Goal: Task Accomplishment & Management: Manage account settings

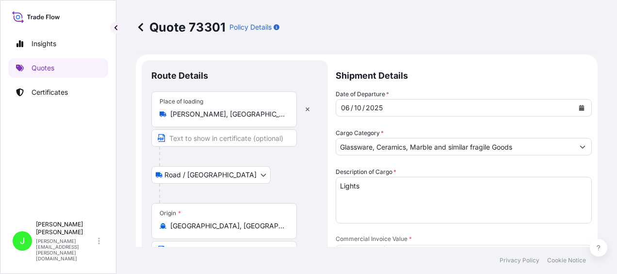
select select "Road / [GEOGRAPHIC_DATA]"
select select "Sea"
select select "Road / [GEOGRAPHIC_DATA]"
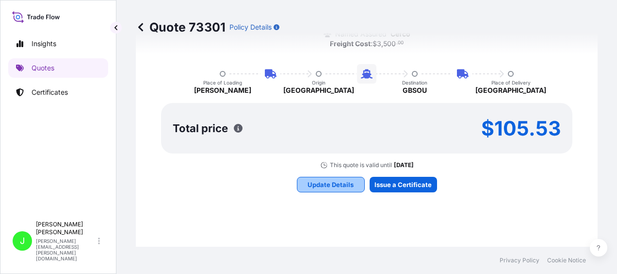
click at [332, 184] on p "Update Details" at bounding box center [331, 185] width 46 height 10
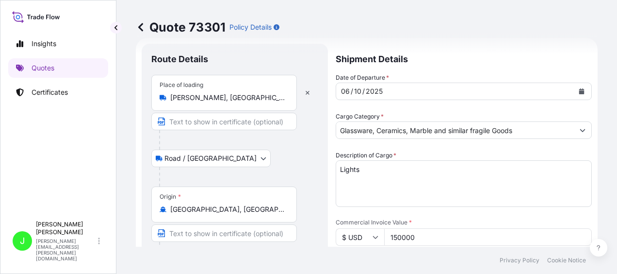
scroll to position [16, 0]
click at [233, 97] on input "[PERSON_NAME]‎, [GEOGRAPHIC_DATA], [GEOGRAPHIC_DATA]" at bounding box center [227, 99] width 115 height 10
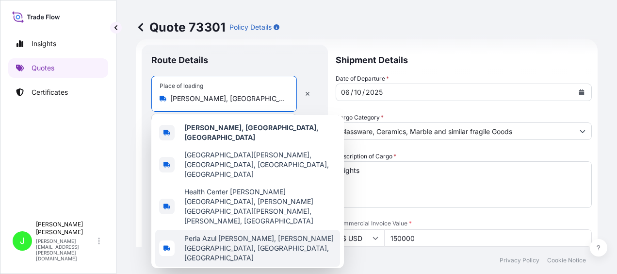
click at [200, 233] on span "Perla Azul [PERSON_NAME], [PERSON_NAME][GEOGRAPHIC_DATA], [GEOGRAPHIC_DATA]‎, […" at bounding box center [260, 247] width 152 height 29
type input "Perla Azul [PERSON_NAME], [PERSON_NAME][GEOGRAPHIC_DATA], [GEOGRAPHIC_DATA]‎, […"
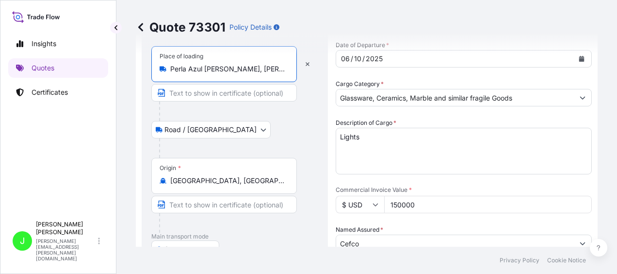
scroll to position [64, 0]
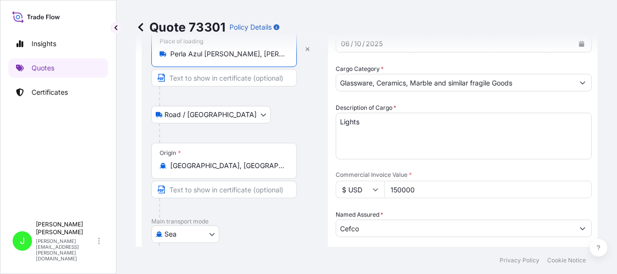
click at [228, 161] on input "[GEOGRAPHIC_DATA], [GEOGRAPHIC_DATA]" at bounding box center [227, 166] width 115 height 10
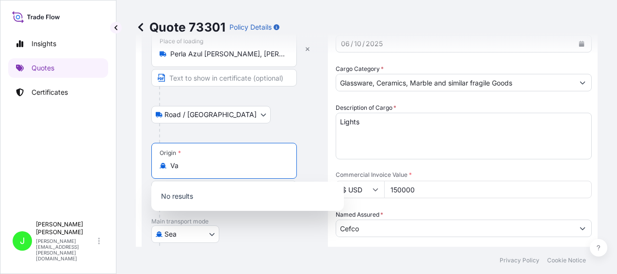
type input "V"
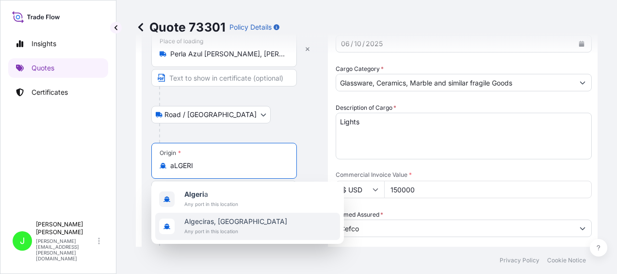
click at [220, 220] on span "Algeciras, [GEOGRAPHIC_DATA]" at bounding box center [235, 221] width 103 height 10
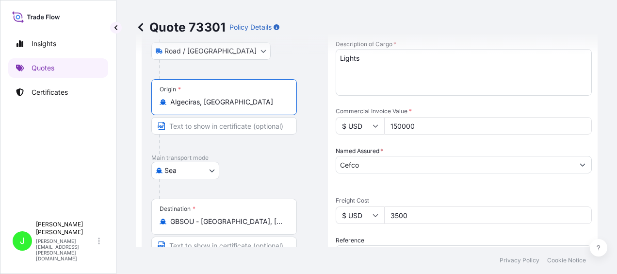
scroll to position [113, 0]
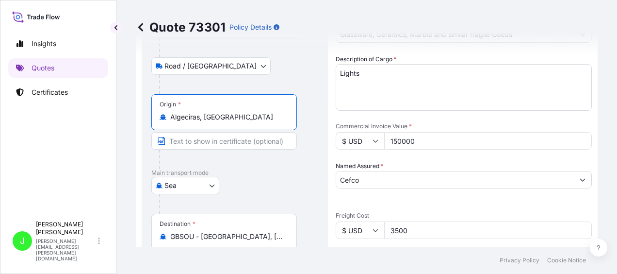
type input "Algeciras, [GEOGRAPHIC_DATA]"
drag, startPoint x: 417, startPoint y: 138, endPoint x: 358, endPoint y: 119, distance: 62.6
click at [358, 134] on div "$ USD 150000" at bounding box center [464, 140] width 256 height 17
click at [379, 138] on input "$ USD" at bounding box center [360, 140] width 49 height 17
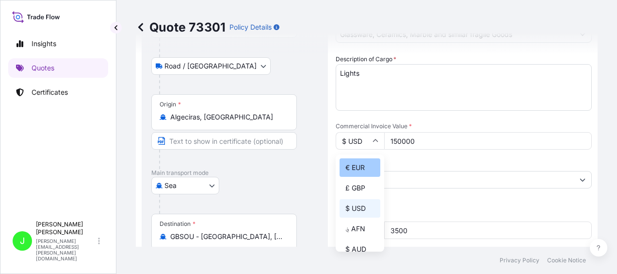
click at [364, 163] on div "€ EUR" at bounding box center [360, 167] width 41 height 18
type input "€ EUR"
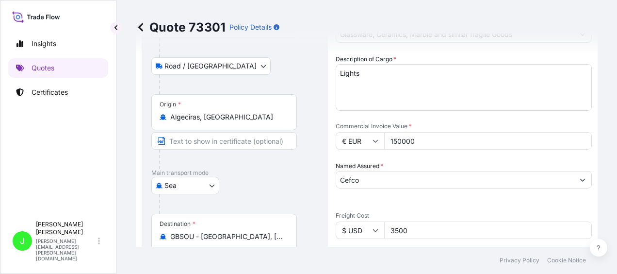
drag, startPoint x: 424, startPoint y: 137, endPoint x: 356, endPoint y: 112, distance: 72.5
click at [348, 134] on div "€ EUR 150000" at bounding box center [464, 140] width 256 height 17
type input "50068.62"
click at [410, 230] on input "3500" at bounding box center [488, 229] width 208 height 17
click at [376, 230] on icon at bounding box center [376, 230] width 6 height 6
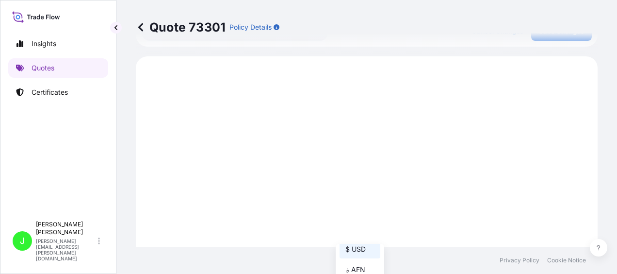
scroll to position [452, 0]
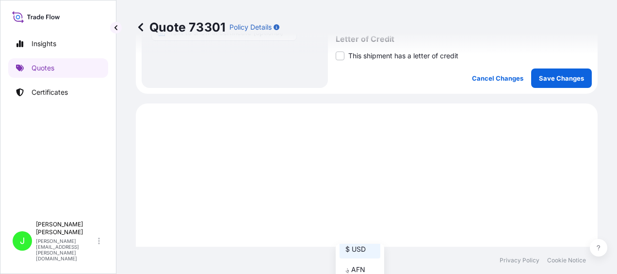
click at [384, 249] on footer "Privacy Policy Cookie Notice" at bounding box center [366, 260] width 501 height 27
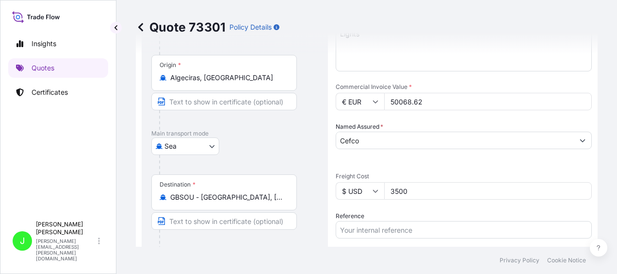
scroll to position [161, 0]
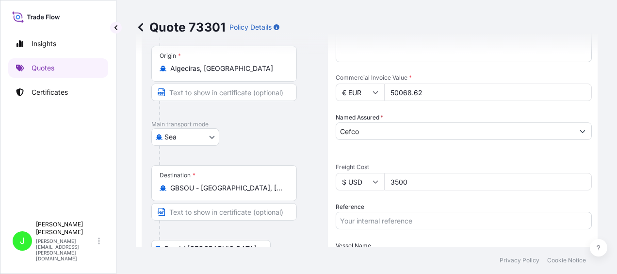
click at [374, 179] on icon at bounding box center [376, 182] width 6 height 6
click at [360, 236] on div "£ GBP" at bounding box center [360, 228] width 41 height 18
type input "£ GBP"
drag, startPoint x: 411, startPoint y: 181, endPoint x: 347, endPoint y: 166, distance: 64.9
click at [375, 174] on div "£ GBP 3500" at bounding box center [464, 181] width 256 height 17
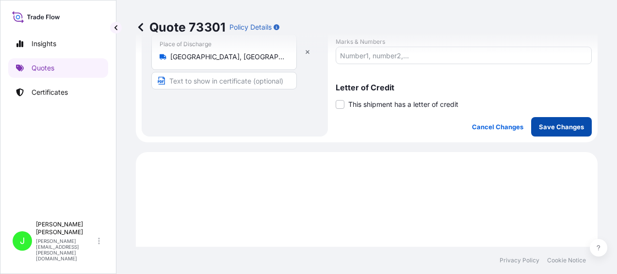
scroll to position [452, 0]
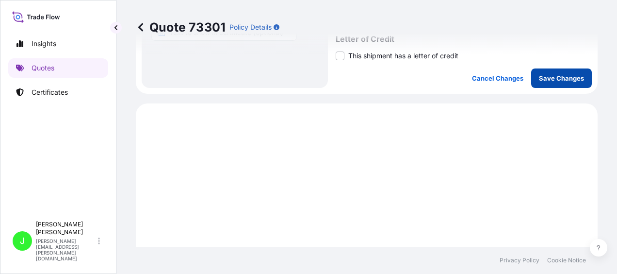
type input "5821.93"
click at [556, 83] on button "Save Changes" at bounding box center [561, 77] width 61 height 19
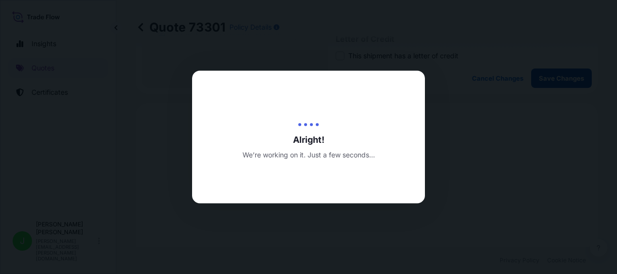
type input "[DATE]"
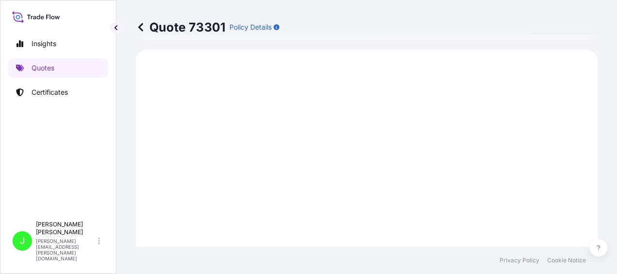
scroll to position [507, 0]
select select "Road / [GEOGRAPHIC_DATA]"
select select "Sea"
select select "Road / [GEOGRAPHIC_DATA]"
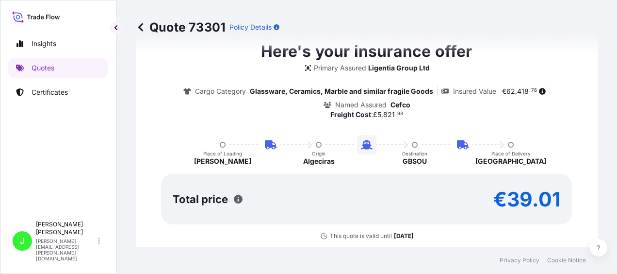
scroll to position [798, 0]
